Goal: Task Accomplishment & Management: Use online tool/utility

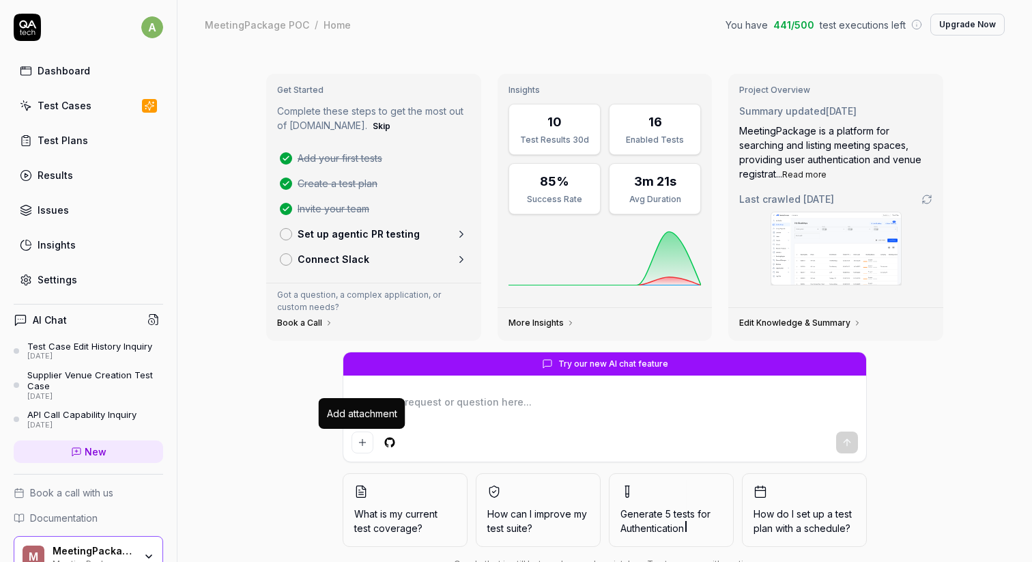
click at [380, 233] on p "Set up agentic PR testing" at bounding box center [359, 234] width 122 height 14
type textarea "*"
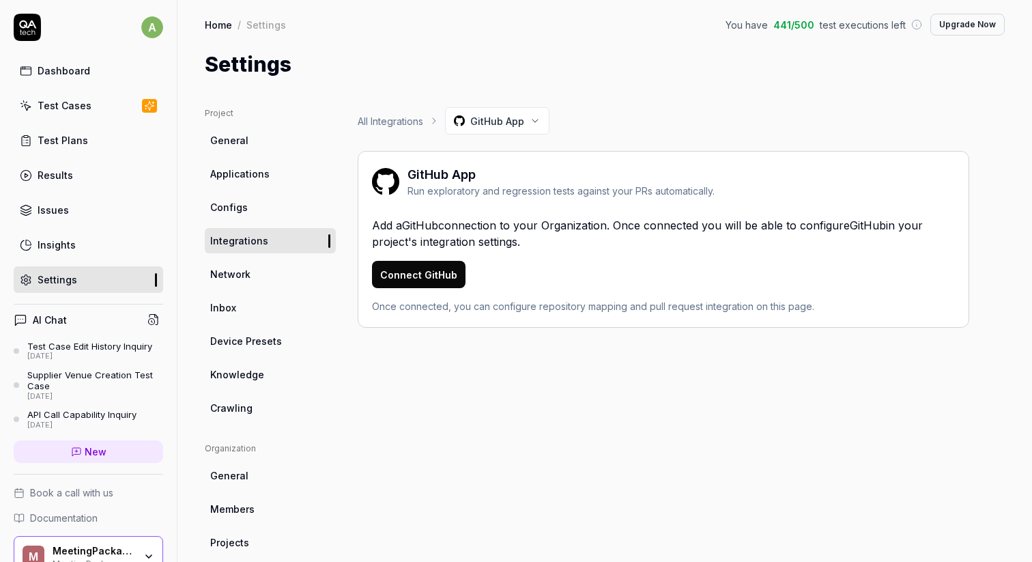
click at [459, 192] on div "Run exploratory and regression tests against your PRs automatically." at bounding box center [561, 191] width 307 height 14
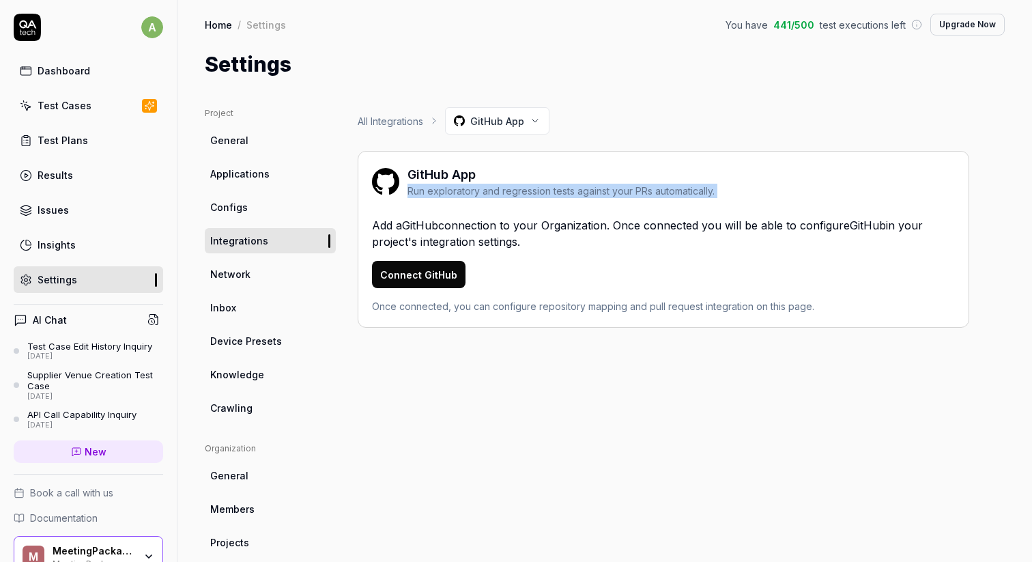
click at [459, 192] on div "Run exploratory and regression tests against your PRs automatically." at bounding box center [561, 191] width 307 height 14
click at [382, 117] on link "All Integrations" at bounding box center [391, 121] width 66 height 14
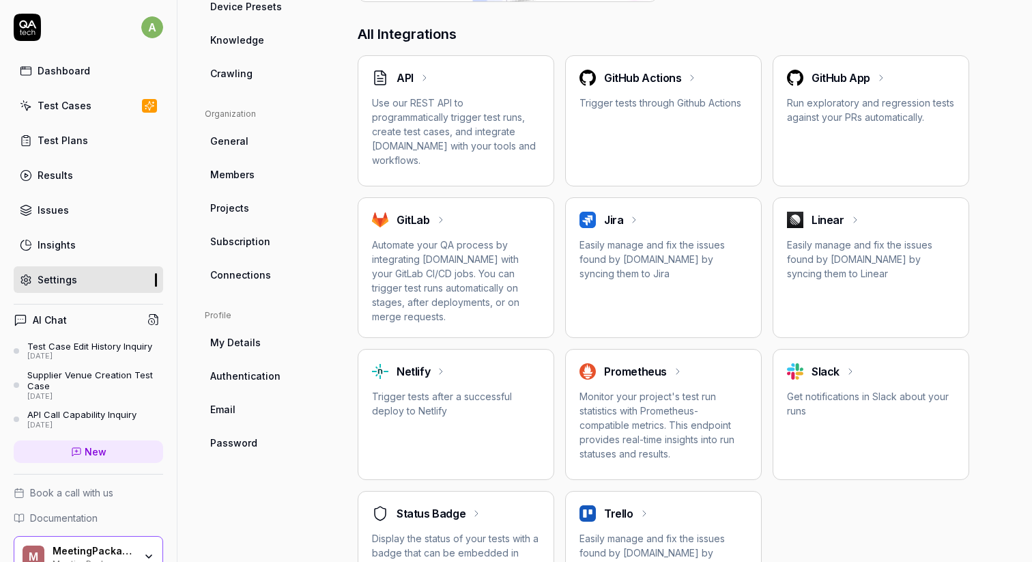
scroll to position [367, 0]
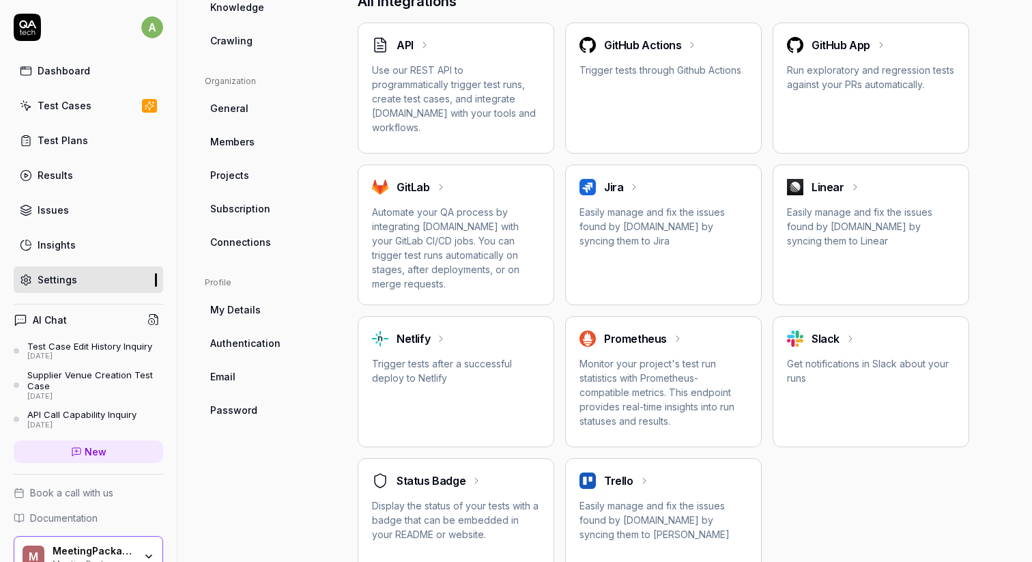
click at [825, 177] on div "Linear Easily manage and fix the issues found by [DOMAIN_NAME] by syncing them …" at bounding box center [871, 235] width 197 height 141
